Goal: Find specific page/section: Find specific page/section

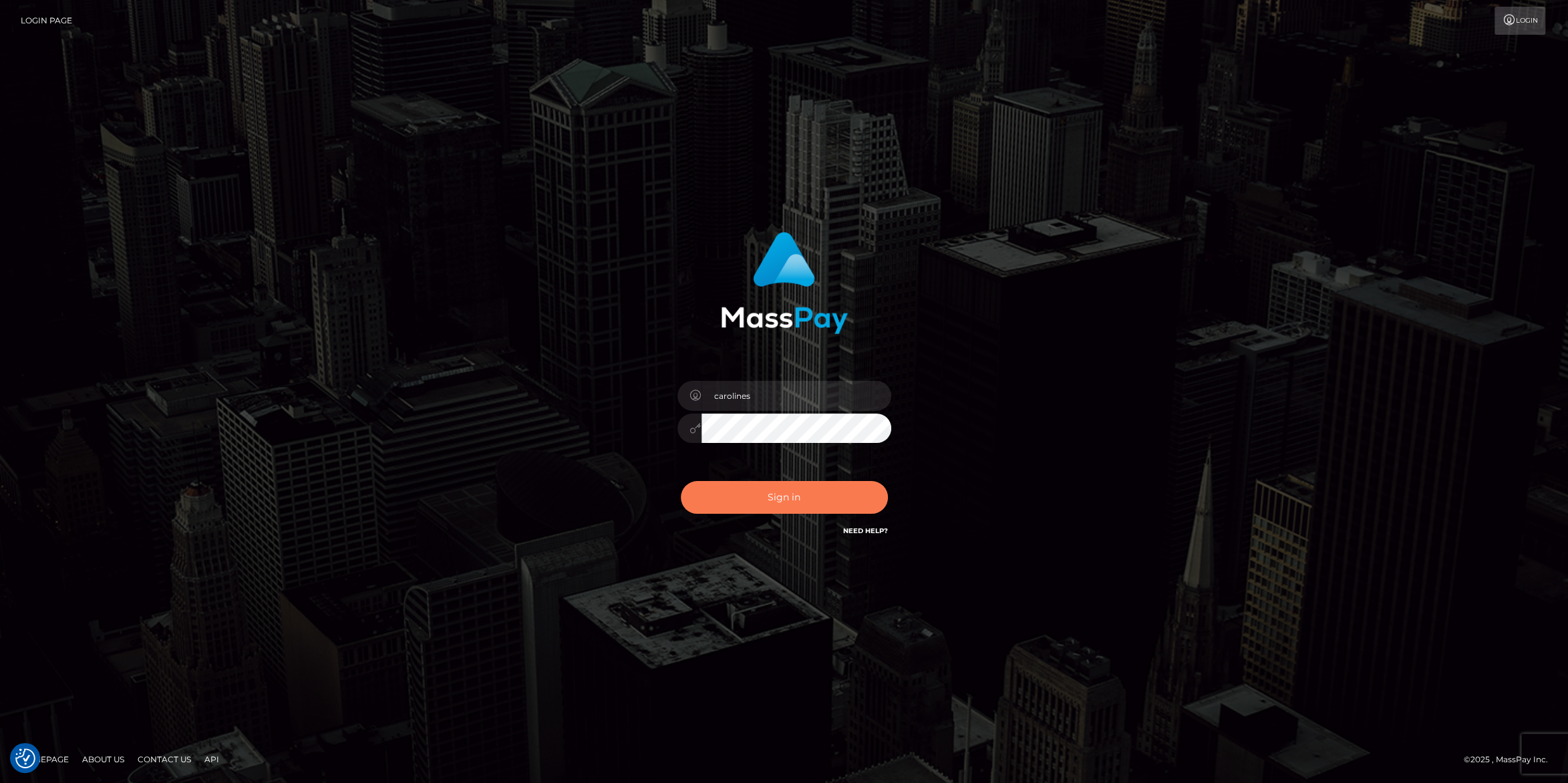
click at [766, 500] on button "Sign in" at bounding box center [784, 497] width 207 height 32
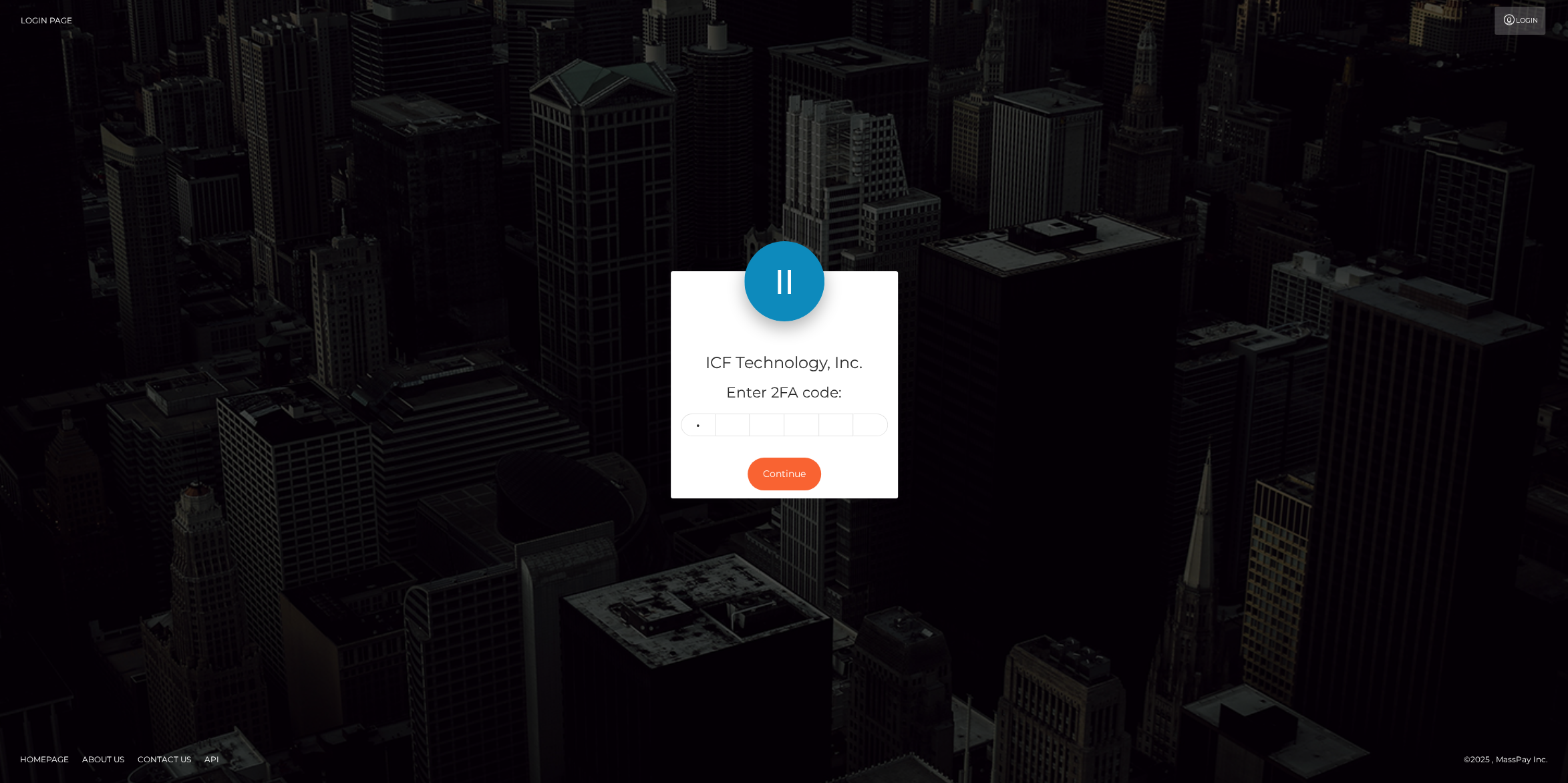
type input "1"
type input "5"
type input "6"
type input "0"
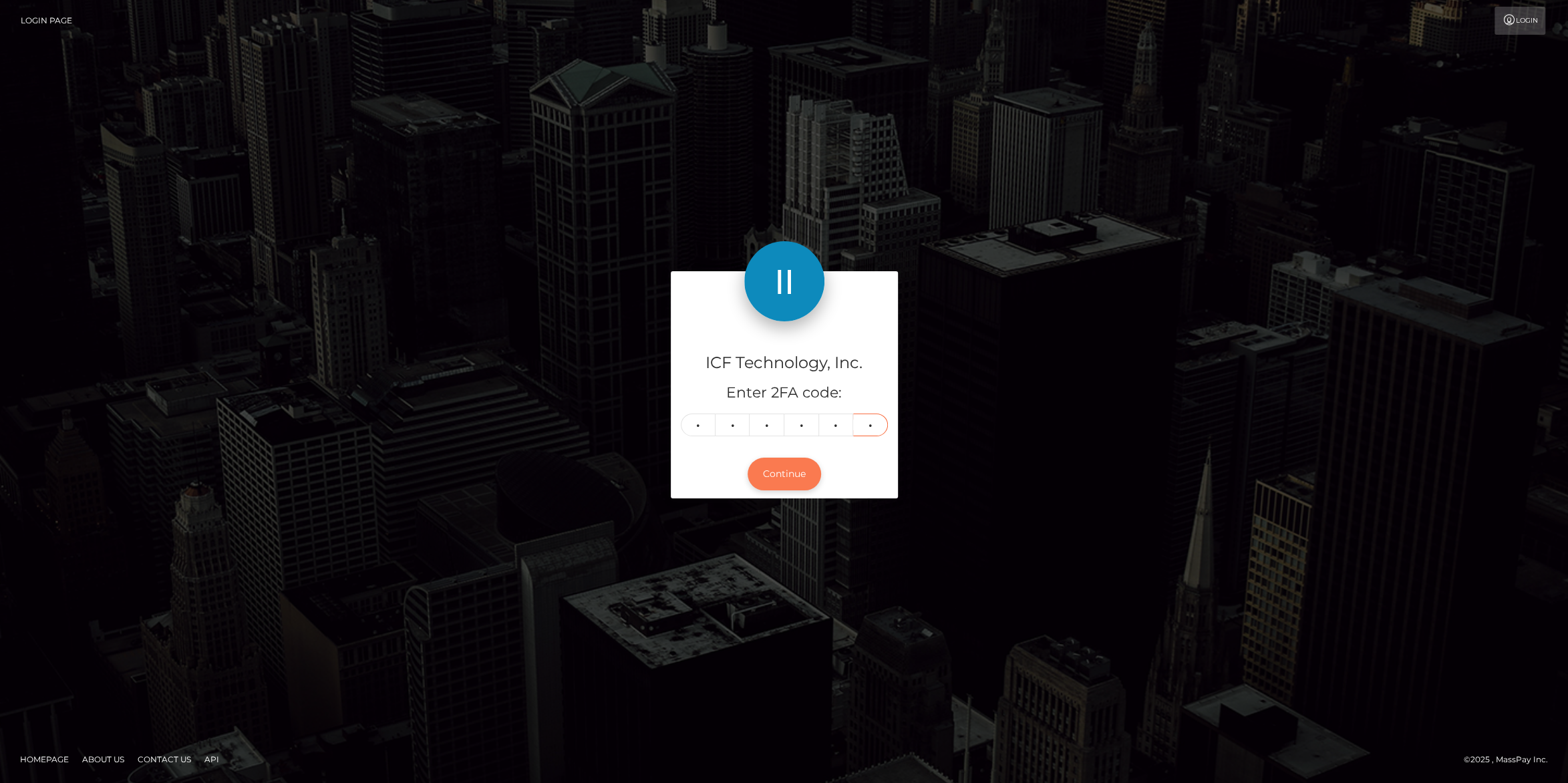
type input "6"
drag, startPoint x: 777, startPoint y: 483, endPoint x: 785, endPoint y: 480, distance: 8.5
click at [777, 482] on button "Continue" at bounding box center [784, 473] width 73 height 32
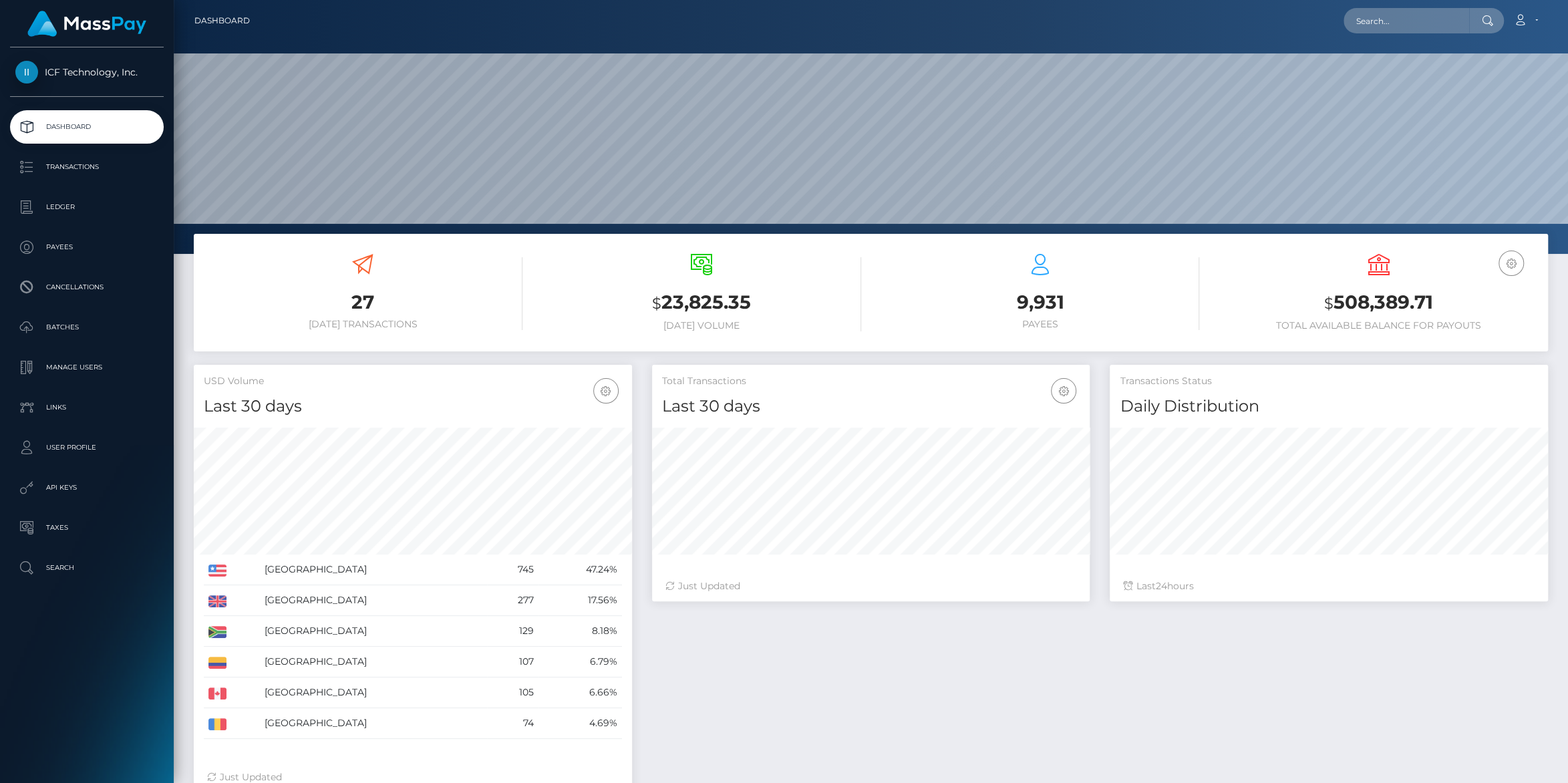
scroll to position [236, 437]
click at [54, 211] on p "Ledger" at bounding box center [86, 207] width 143 height 20
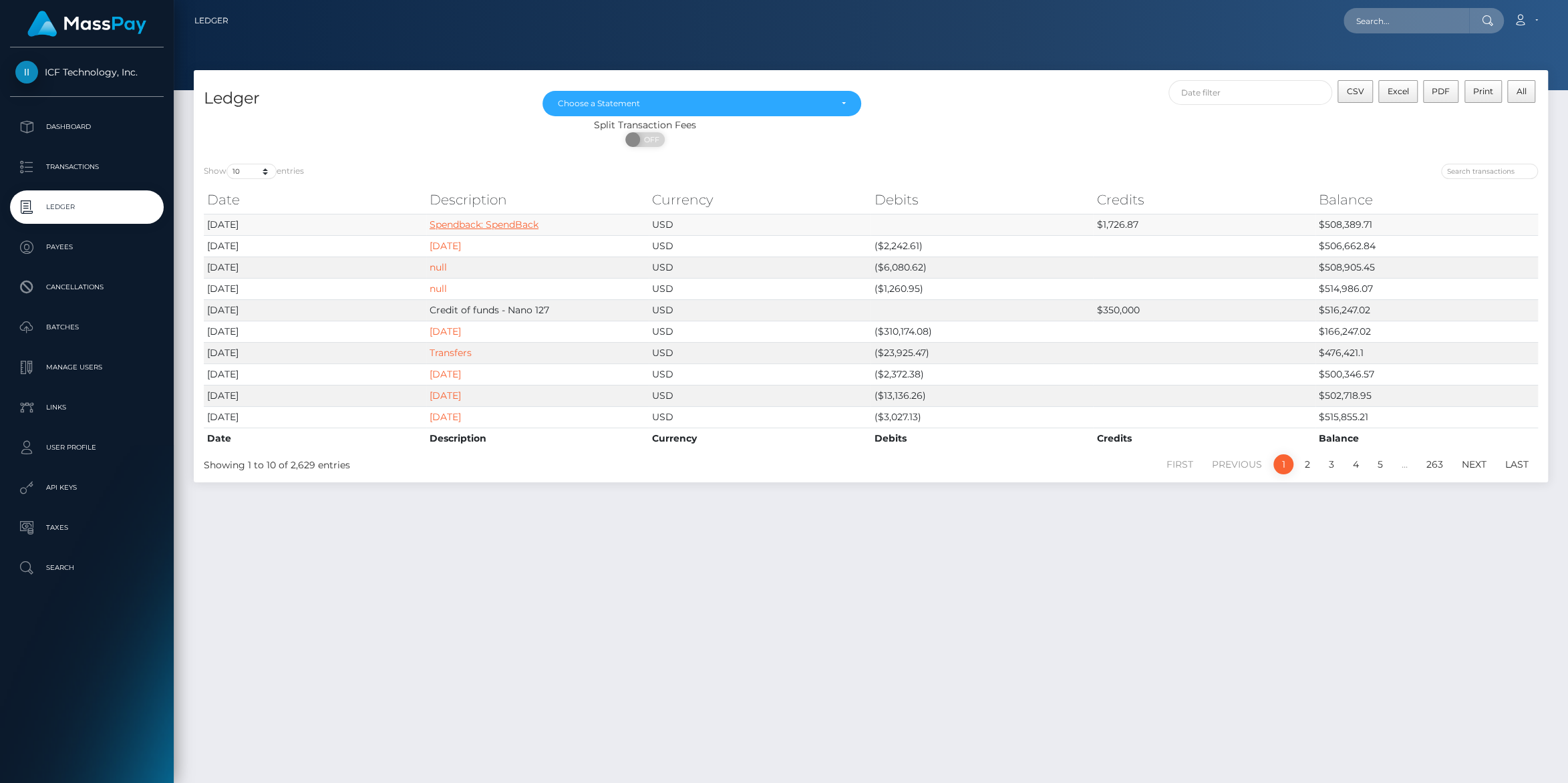
click at [440, 229] on link "Spendback: SpendBack" at bounding box center [484, 224] width 109 height 12
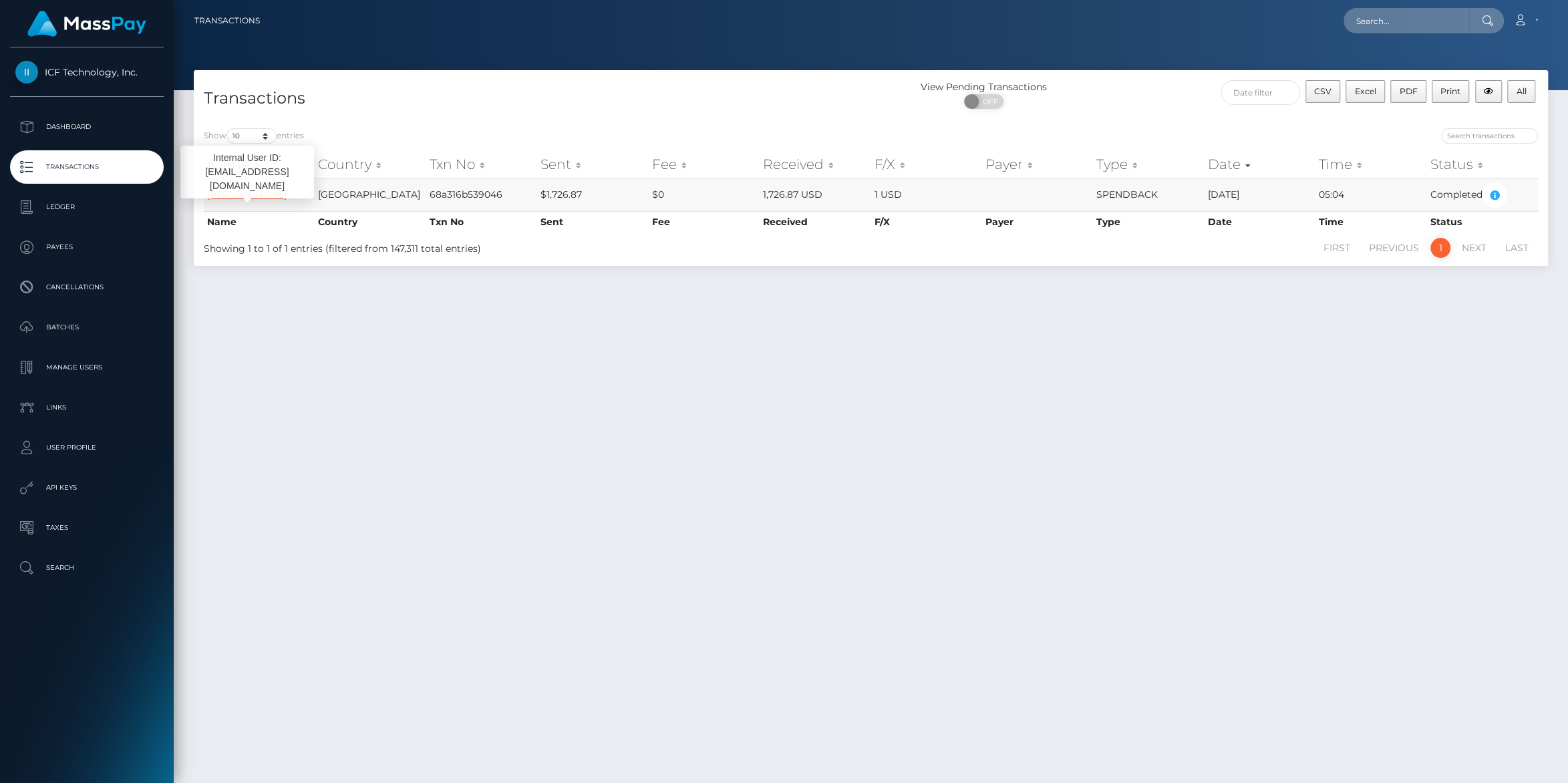
click at [245, 192] on link "[PERSON_NAME]" at bounding box center [247, 194] width 79 height 12
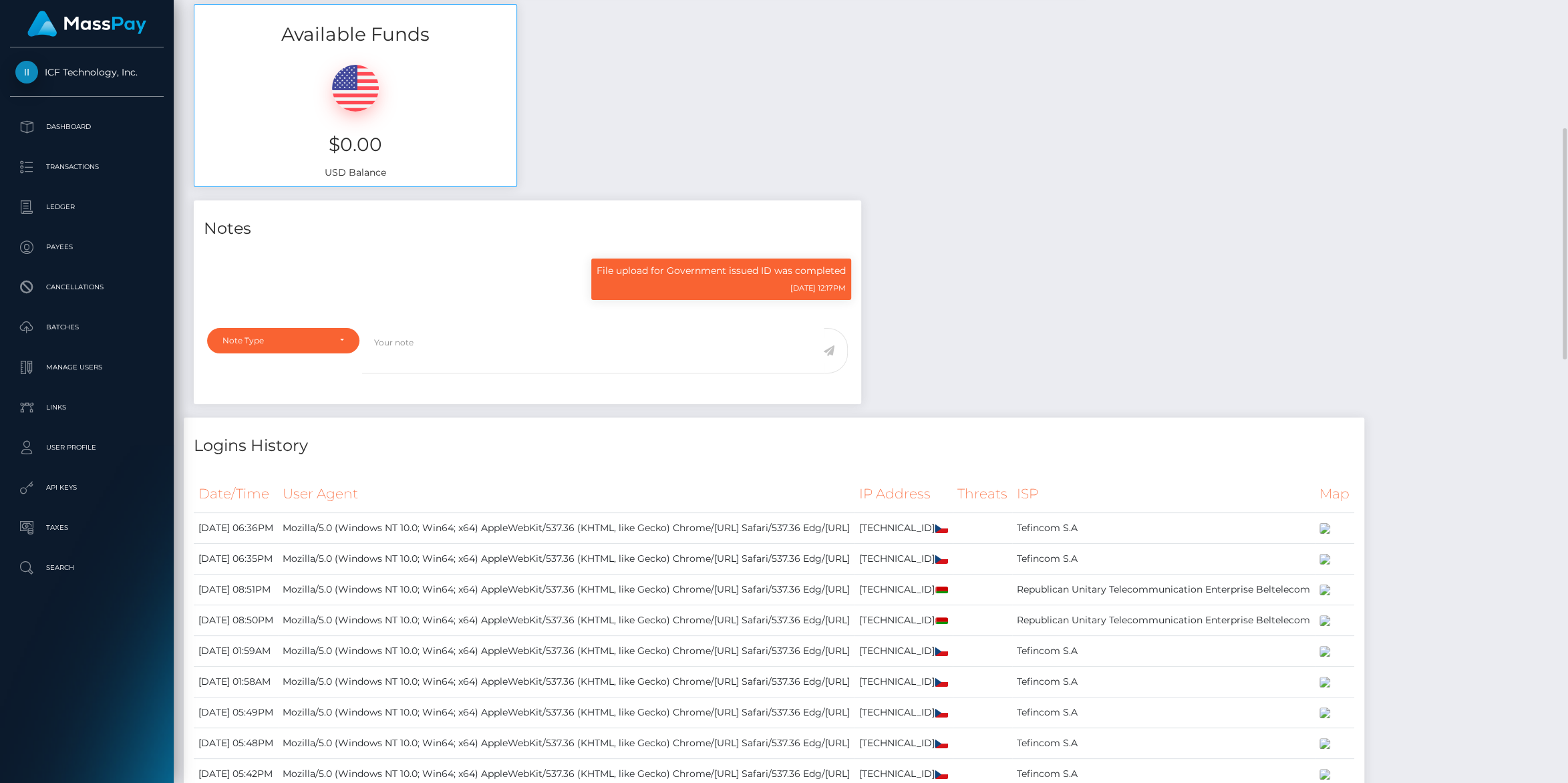
scroll to position [144, 0]
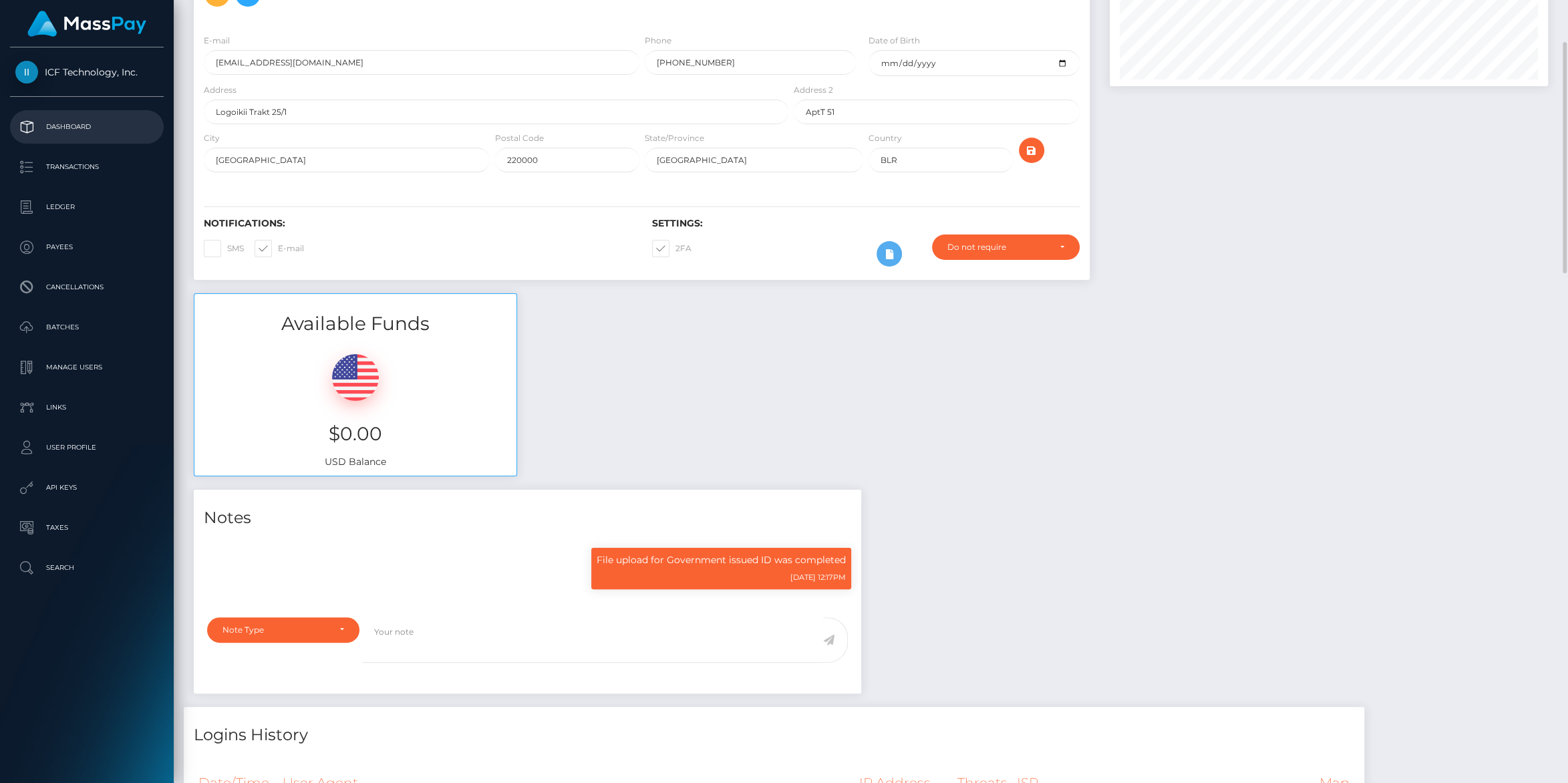
click at [62, 126] on p "Dashboard" at bounding box center [86, 126] width 143 height 20
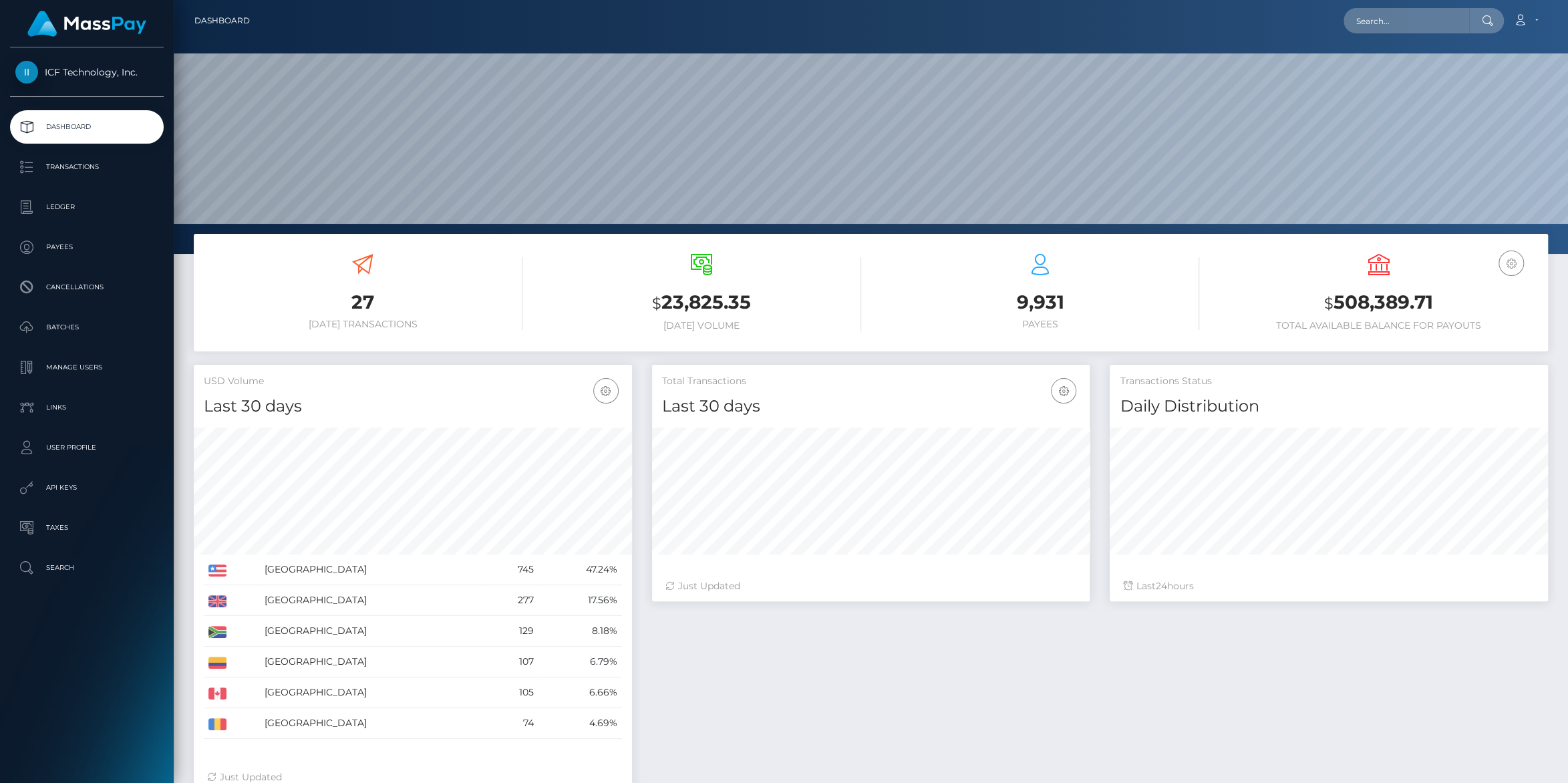
scroll to position [236, 437]
